Goal: Task Accomplishment & Management: Use online tool/utility

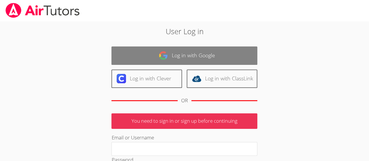
click at [185, 56] on link "Log in with Google" at bounding box center [184, 55] width 146 height 18
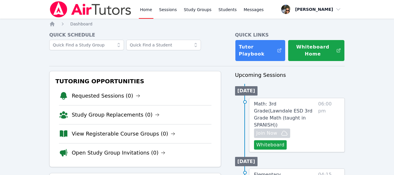
scroll to position [29, 0]
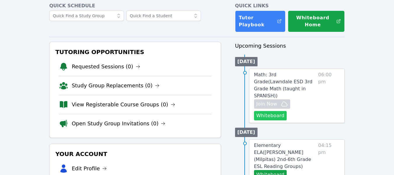
click at [272, 111] on button "Whiteboard" at bounding box center [270, 115] width 33 height 9
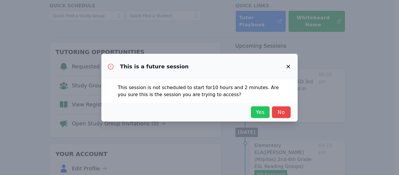
click at [261, 114] on span "Yes" at bounding box center [260, 112] width 13 height 8
